Goal: Information Seeking & Learning: Learn about a topic

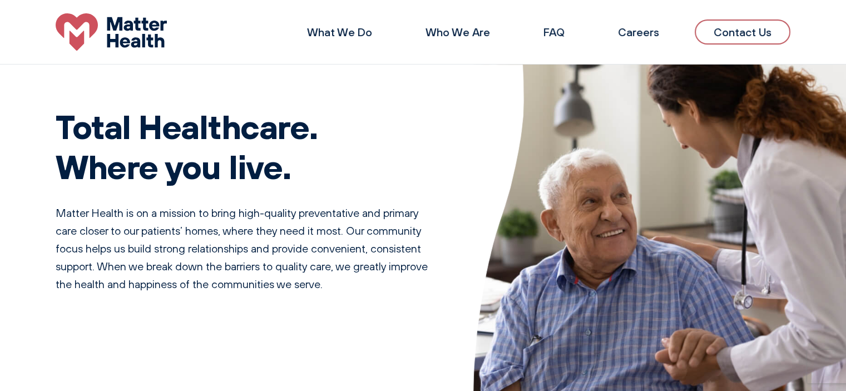
drag, startPoint x: 225, startPoint y: 122, endPoint x: 302, endPoint y: 157, distance: 85.1
click at [302, 157] on div "Total Healthcare. Where you live. Matter Health is on a mission to bring high-q…" at bounding box center [423, 229] width 846 height 331
click at [339, 183] on h1 "Total Healthcare. Where you live." at bounding box center [242, 146] width 373 height 80
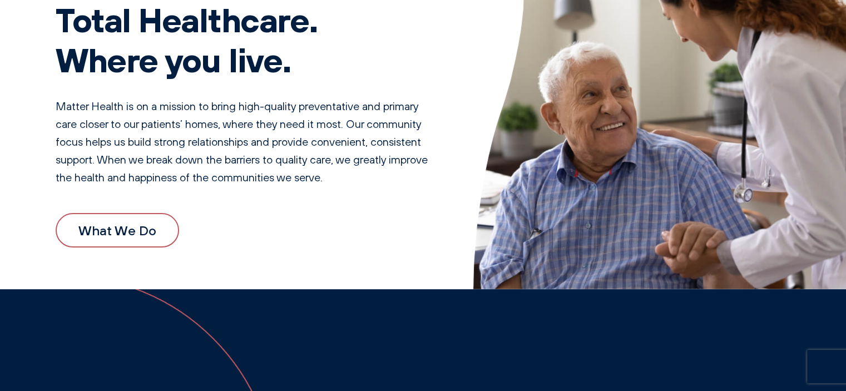
scroll to position [108, 0]
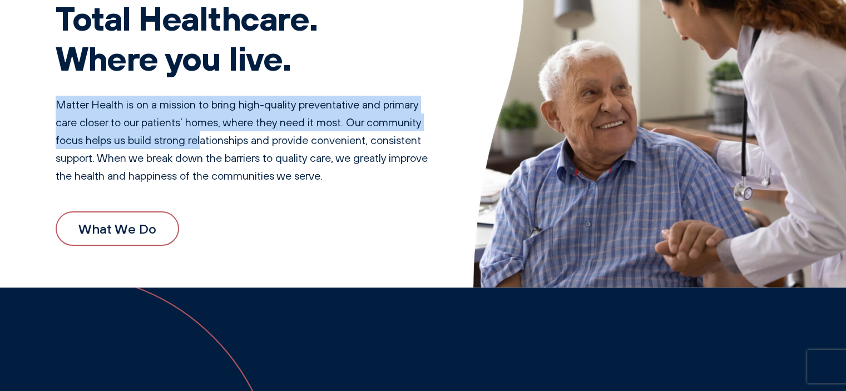
drag, startPoint x: 58, startPoint y: 106, endPoint x: 198, endPoint y: 161, distance: 150.3
click at [202, 140] on p "Matter Health is on a mission to bring high-quality preventative and primary ca…" at bounding box center [242, 140] width 373 height 89
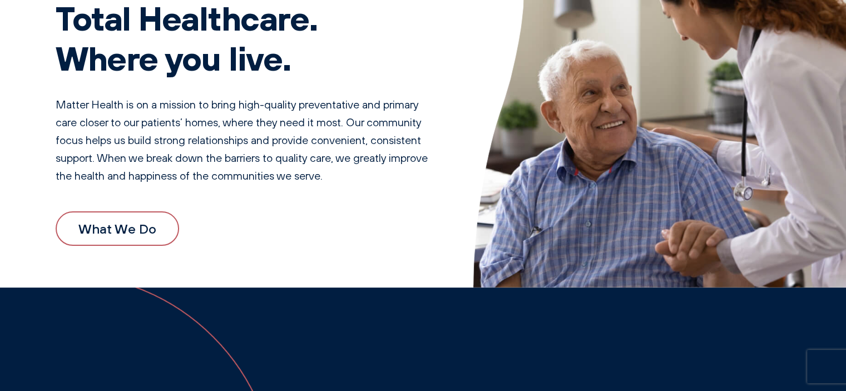
click at [199, 168] on p "Matter Health is on a mission to bring high-quality preventative and primary ca…" at bounding box center [242, 140] width 373 height 89
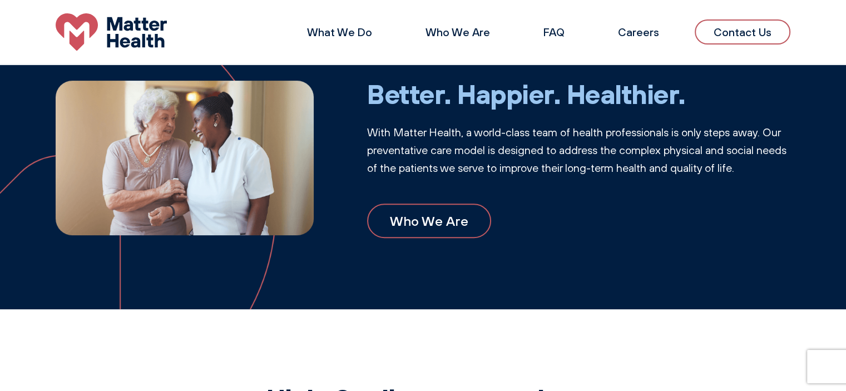
scroll to position [384, 0]
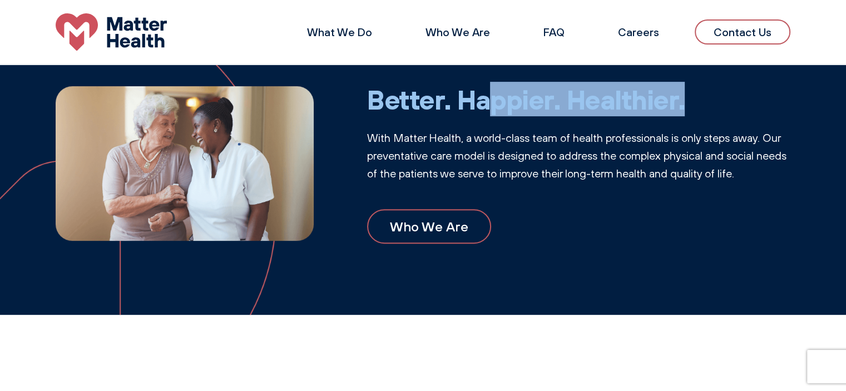
drag, startPoint x: 376, startPoint y: 108, endPoint x: 561, endPoint y: 115, distance: 185.2
click at [569, 108] on h2 "Better. Happier. Healthier." at bounding box center [578, 99] width 423 height 32
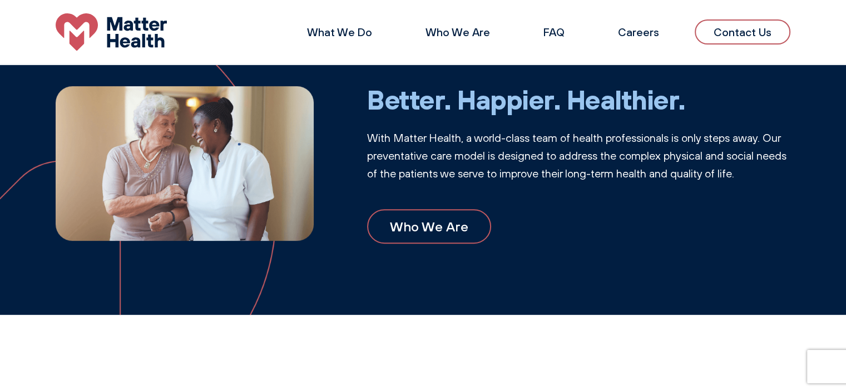
click at [503, 193] on div "Better. Happier. Healthier. With Matter Health, a world-class team of health pr…" at bounding box center [578, 163] width 423 height 160
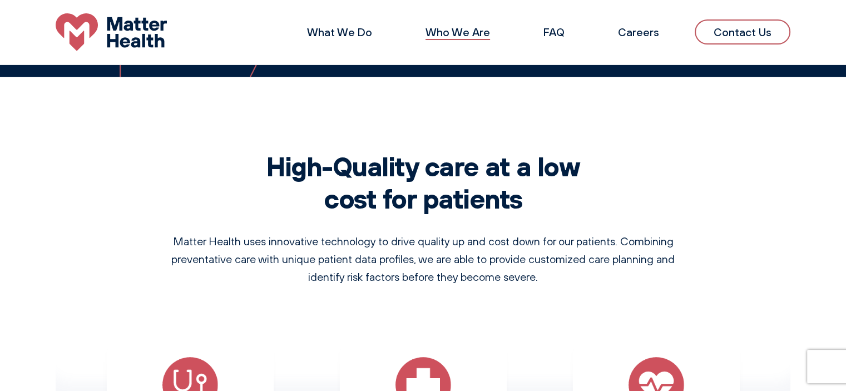
scroll to position [610, 0]
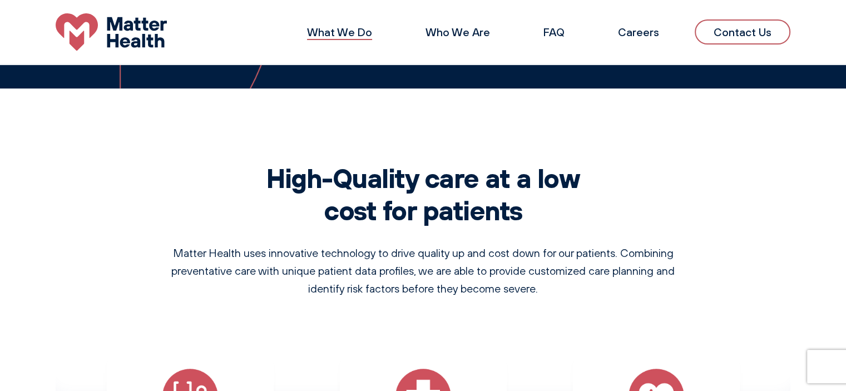
click at [358, 28] on link "What We Do" at bounding box center [339, 32] width 65 height 14
